Goal: Task Accomplishment & Management: Manage account settings

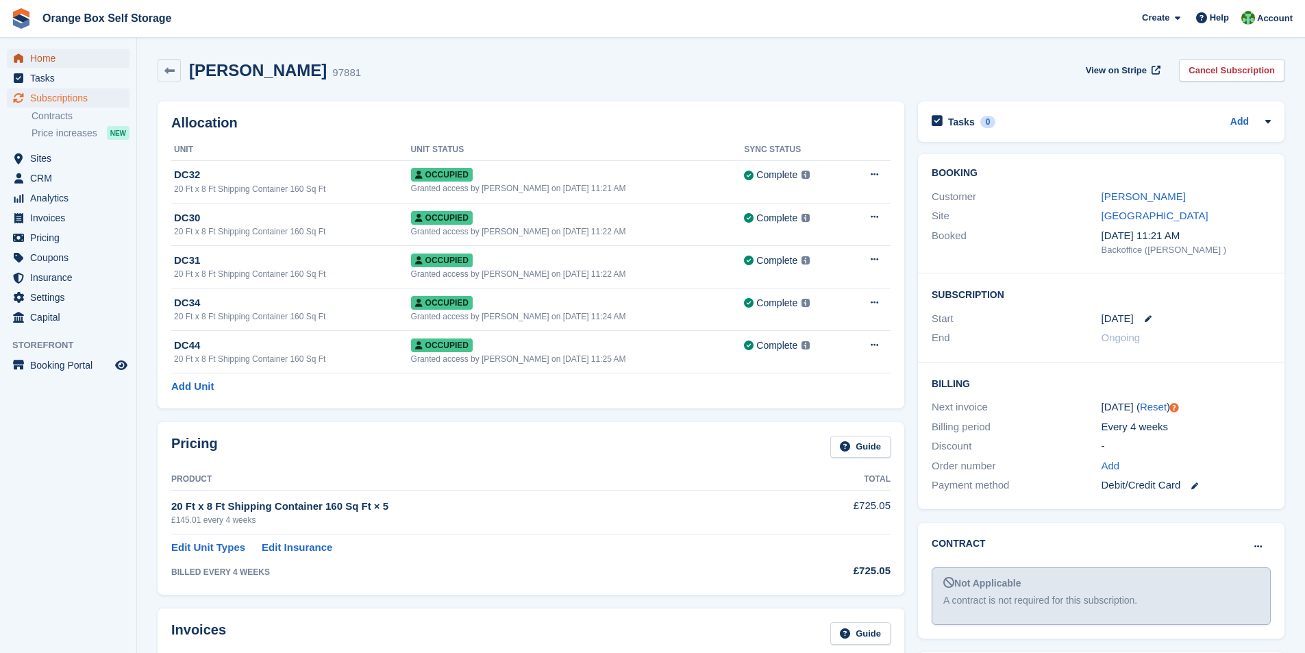
drag, startPoint x: 0, startPoint y: 0, endPoint x: 52, endPoint y: 62, distance: 81.2
click at [52, 62] on span "Home" at bounding box center [71, 58] width 82 height 19
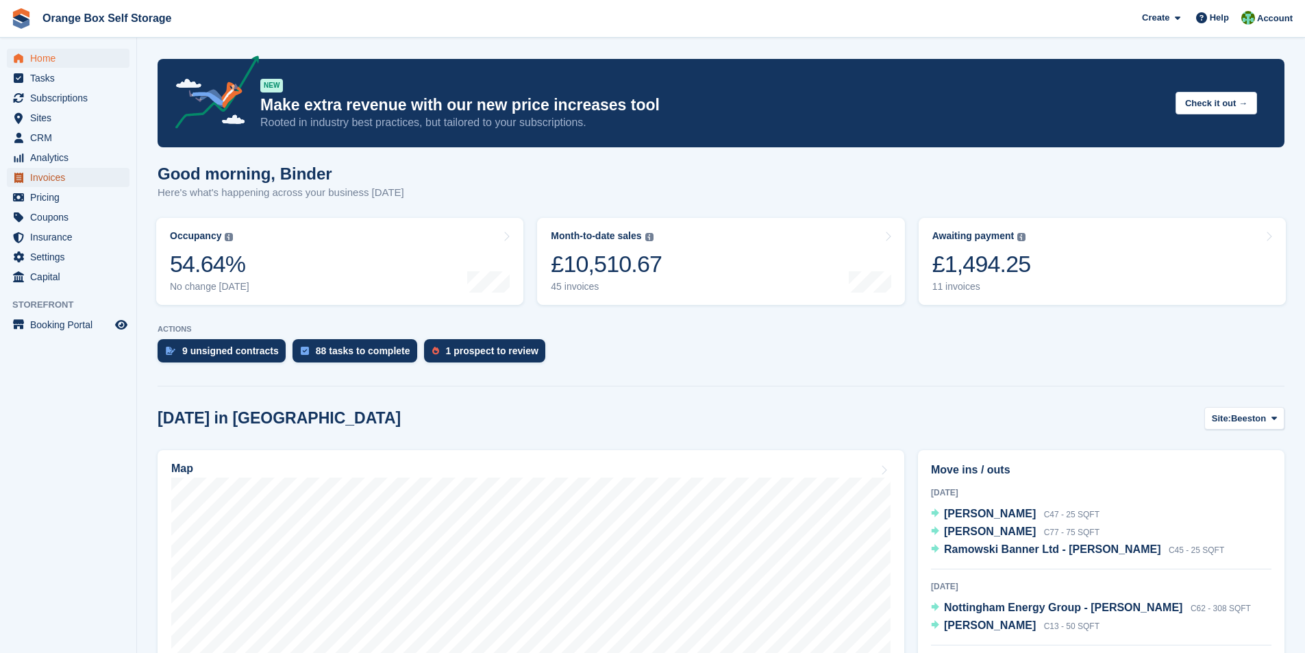
click at [61, 180] on span "Invoices" at bounding box center [71, 177] width 82 height 19
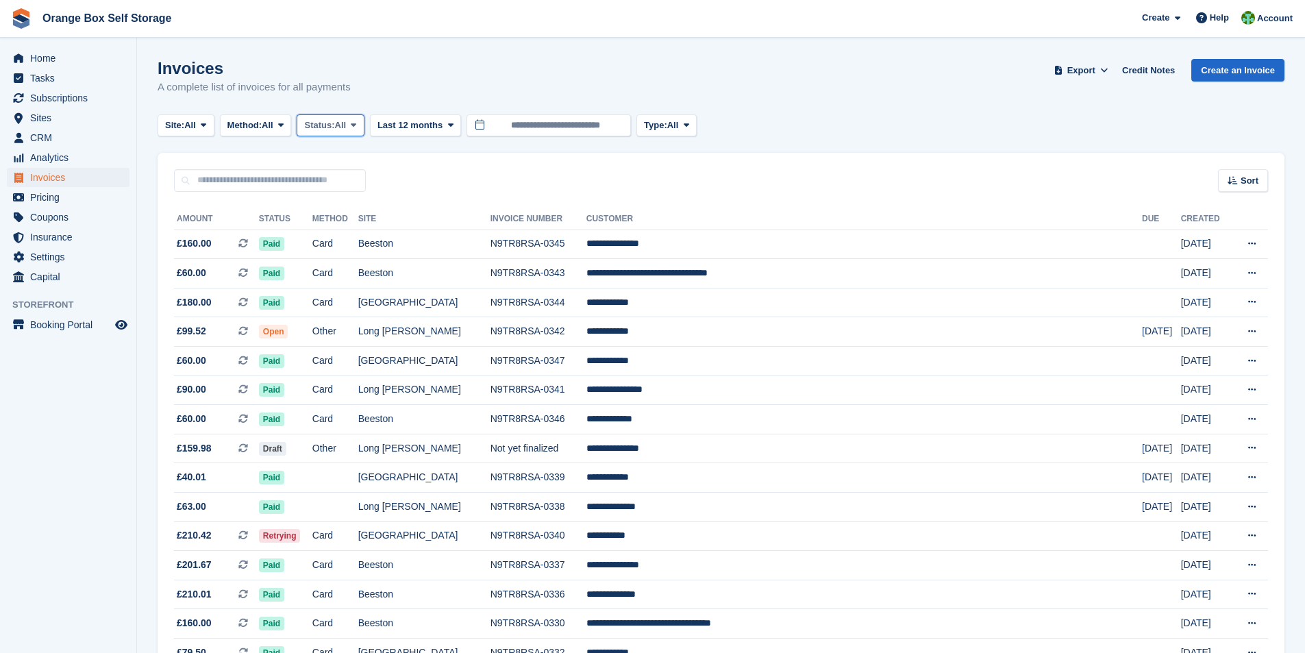
click at [355, 125] on span at bounding box center [353, 125] width 11 height 11
click at [343, 234] on link "Open" at bounding box center [362, 231] width 119 height 25
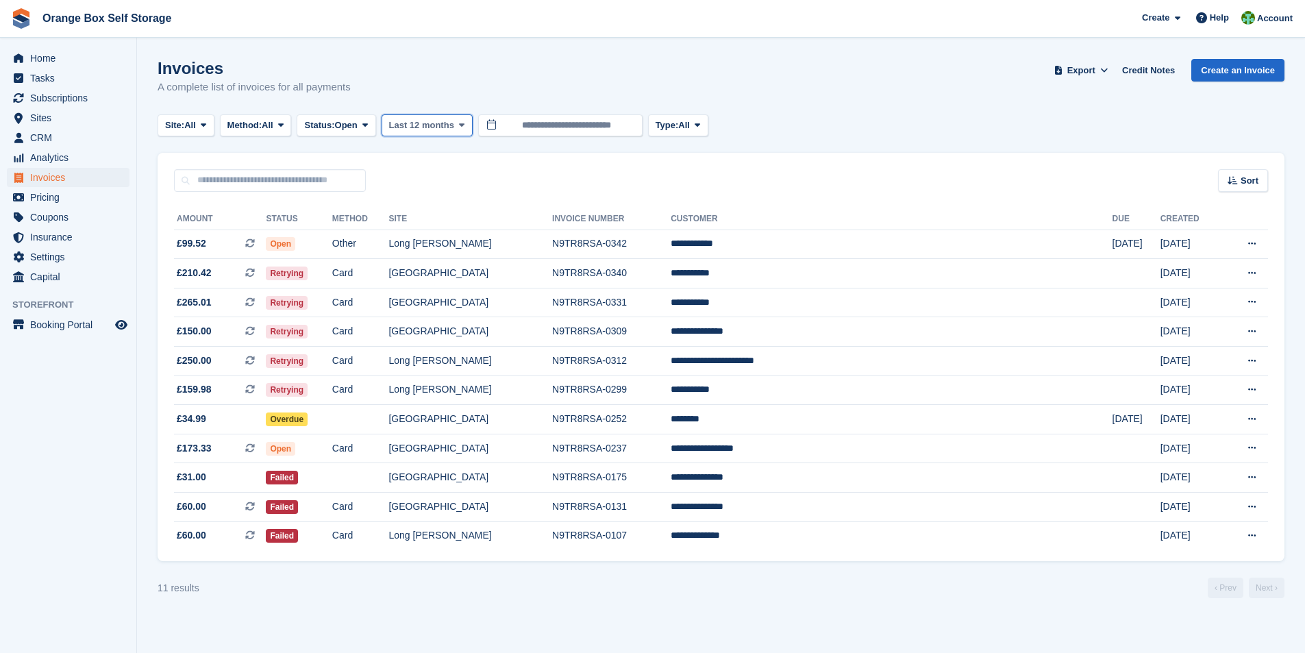
click at [462, 127] on icon at bounding box center [461, 125] width 5 height 9
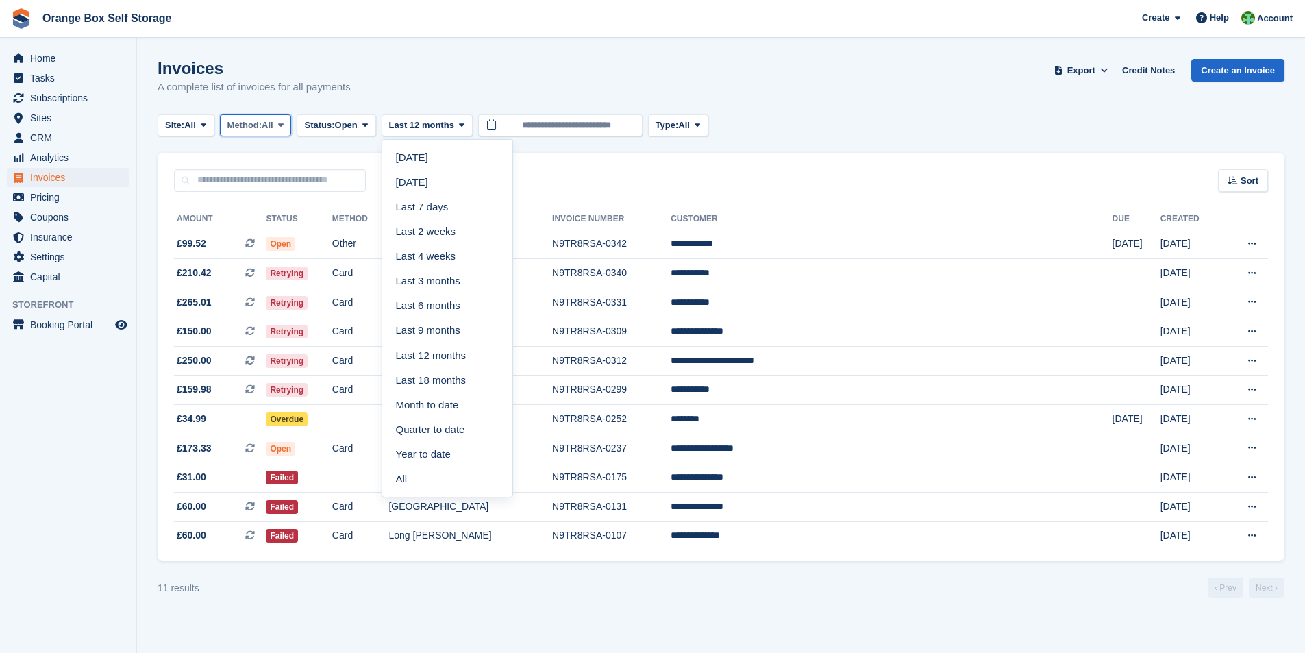
click at [284, 127] on icon at bounding box center [280, 125] width 5 height 9
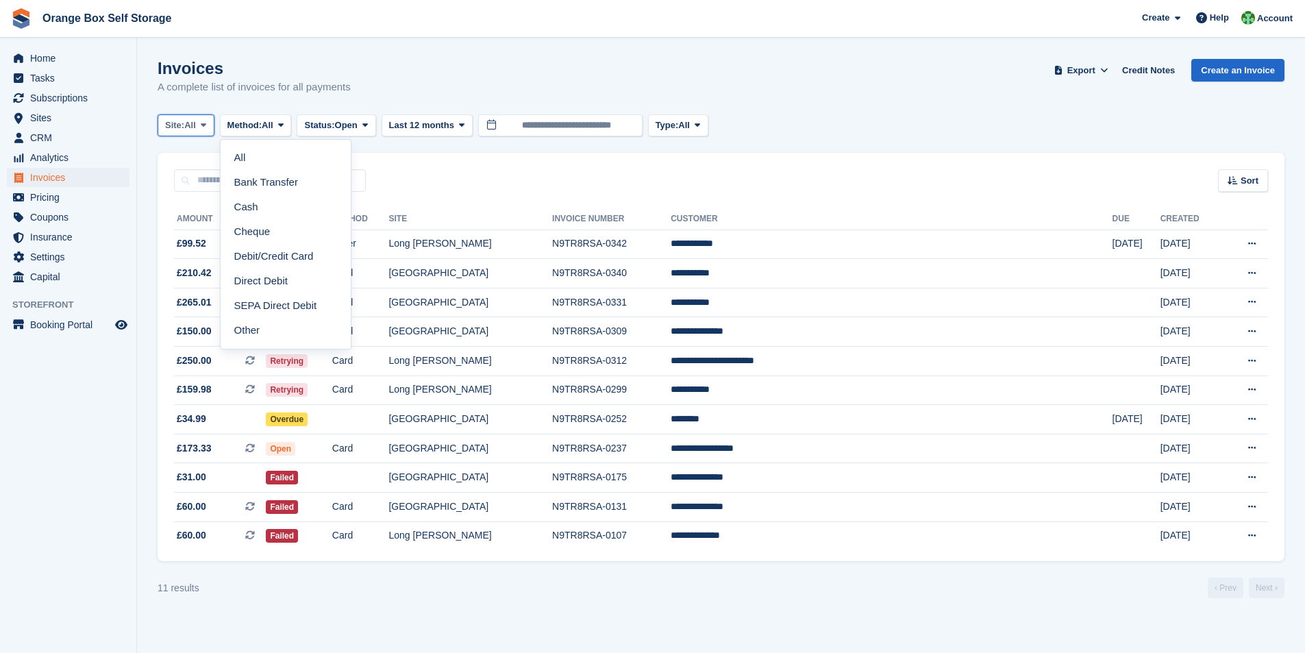
click at [203, 124] on icon at bounding box center [203, 125] width 5 height 9
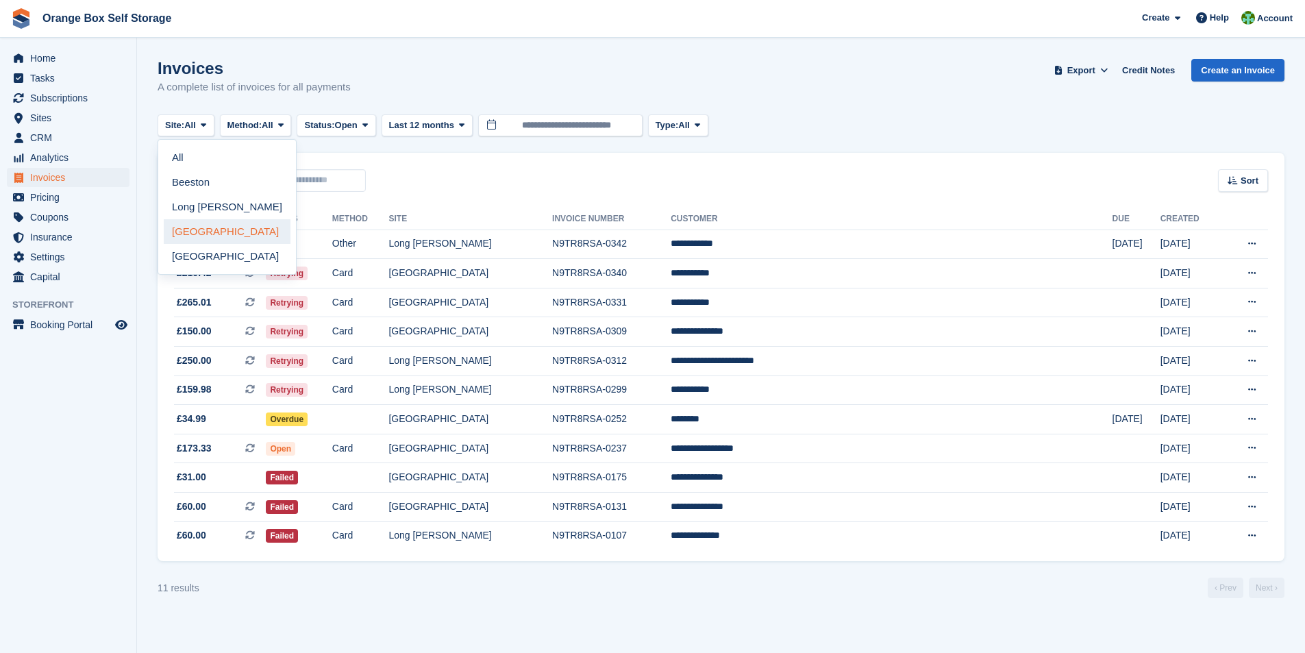
click at [190, 232] on link "[GEOGRAPHIC_DATA]" at bounding box center [227, 231] width 127 height 25
